Goal: Information Seeking & Learning: Learn about a topic

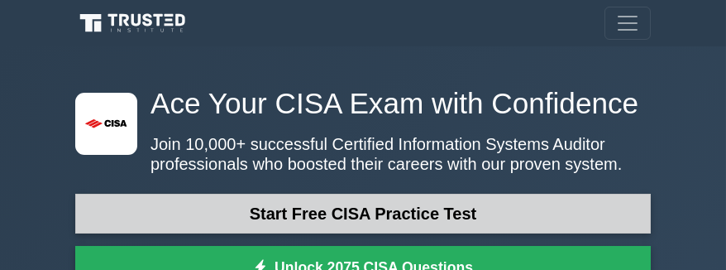
click at [453, 214] on link "Start Free CISA Practice Test" at bounding box center [363, 213] width 576 height 40
